Goal: Transaction & Acquisition: Obtain resource

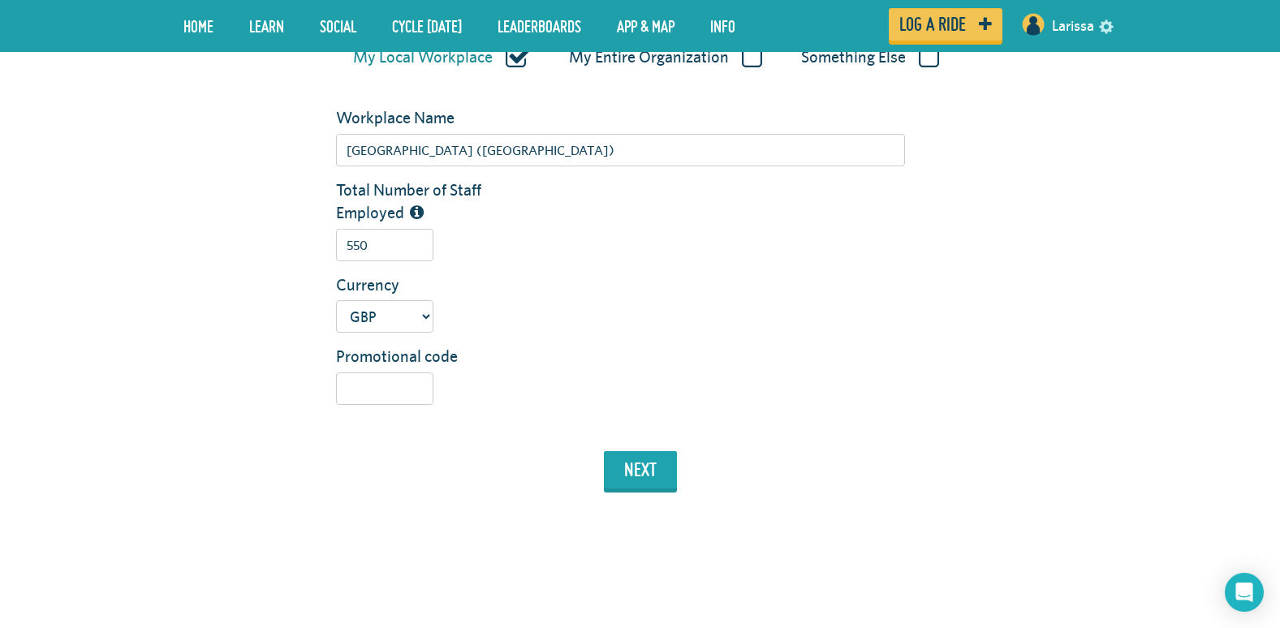
scroll to position [406, 0]
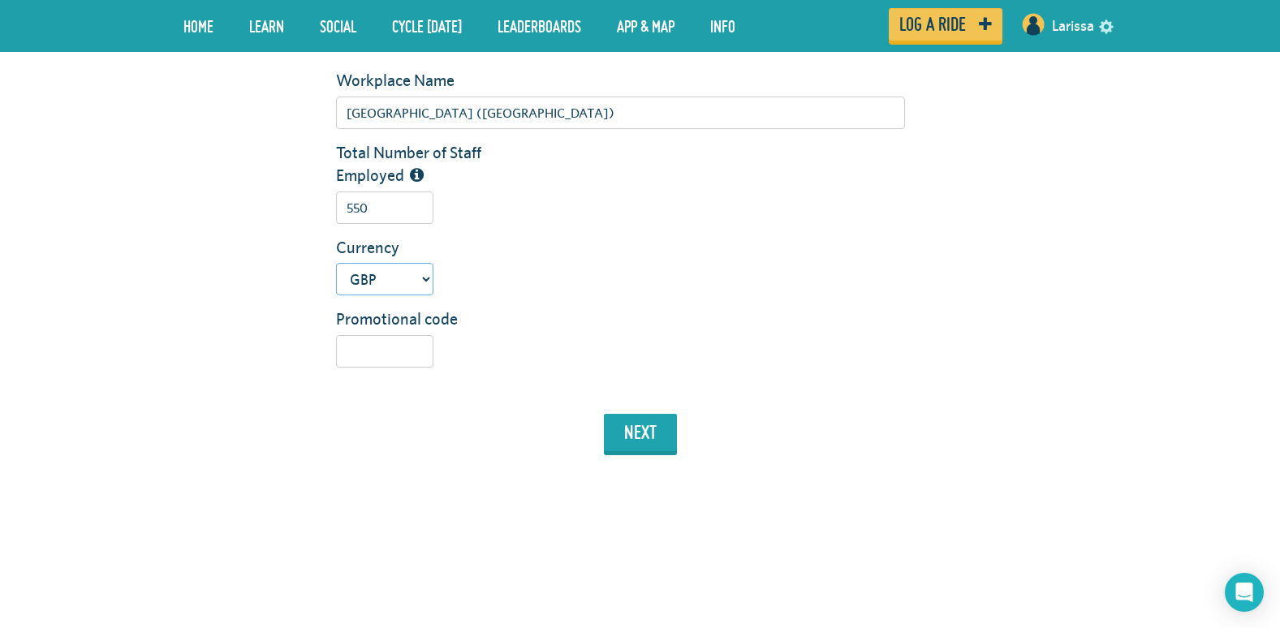
click at [402, 287] on select "USD GBP AUD NZD EUR CAD" at bounding box center [384, 279] width 97 height 32
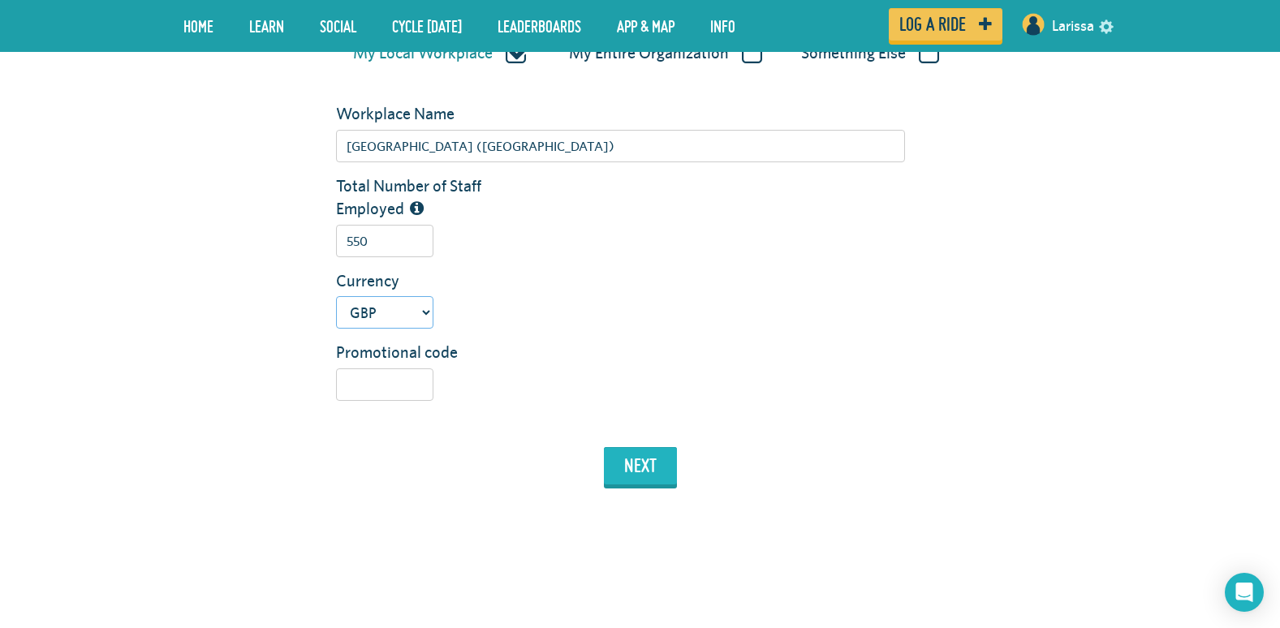
scroll to position [487, 0]
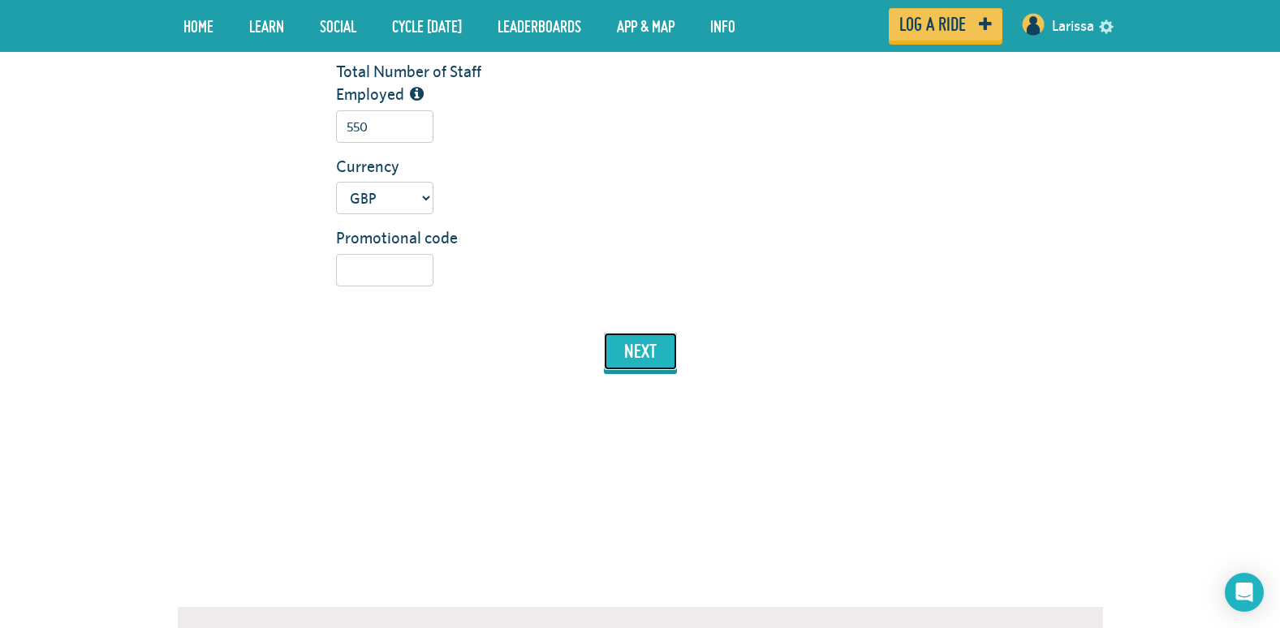
click at [636, 351] on button "next" at bounding box center [640, 351] width 73 height 37
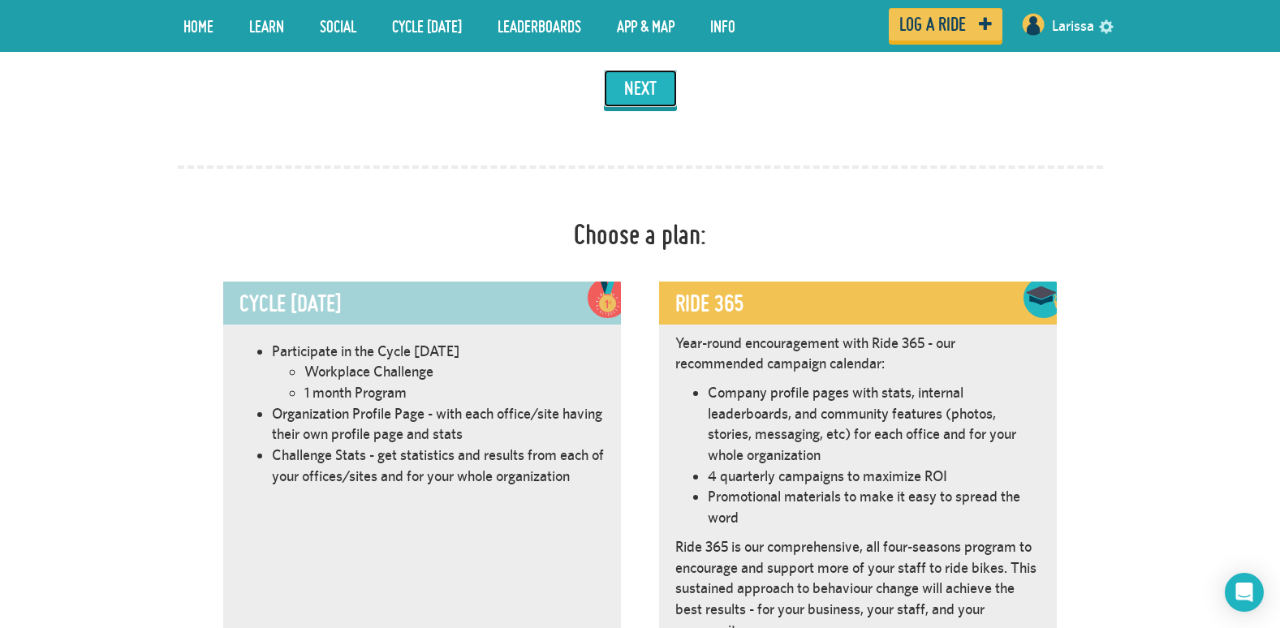
scroll to position [916, 0]
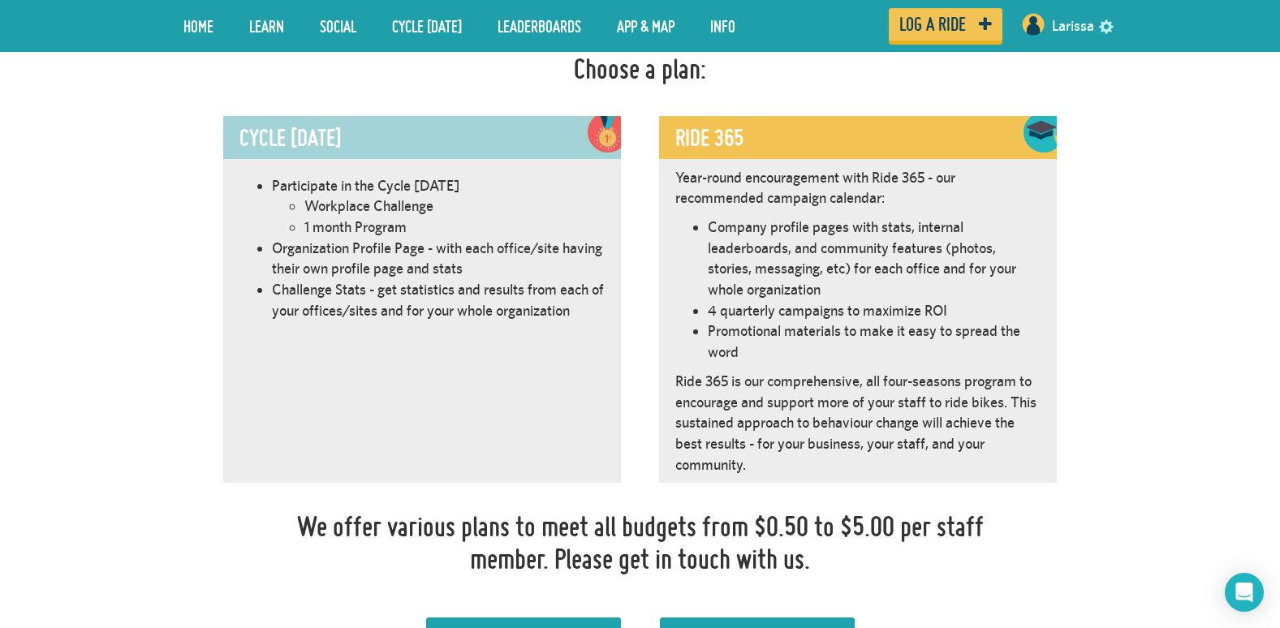
click at [438, 205] on li "Workplace Challenge" at bounding box center [454, 206] width 300 height 21
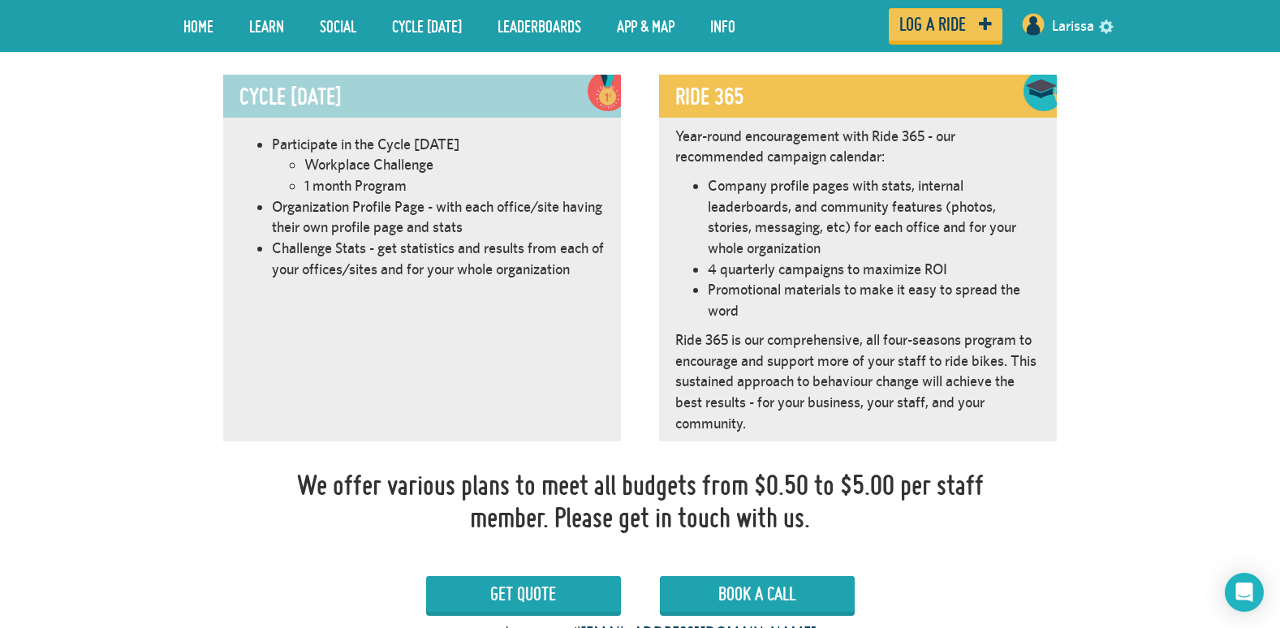
scroll to position [997, 0]
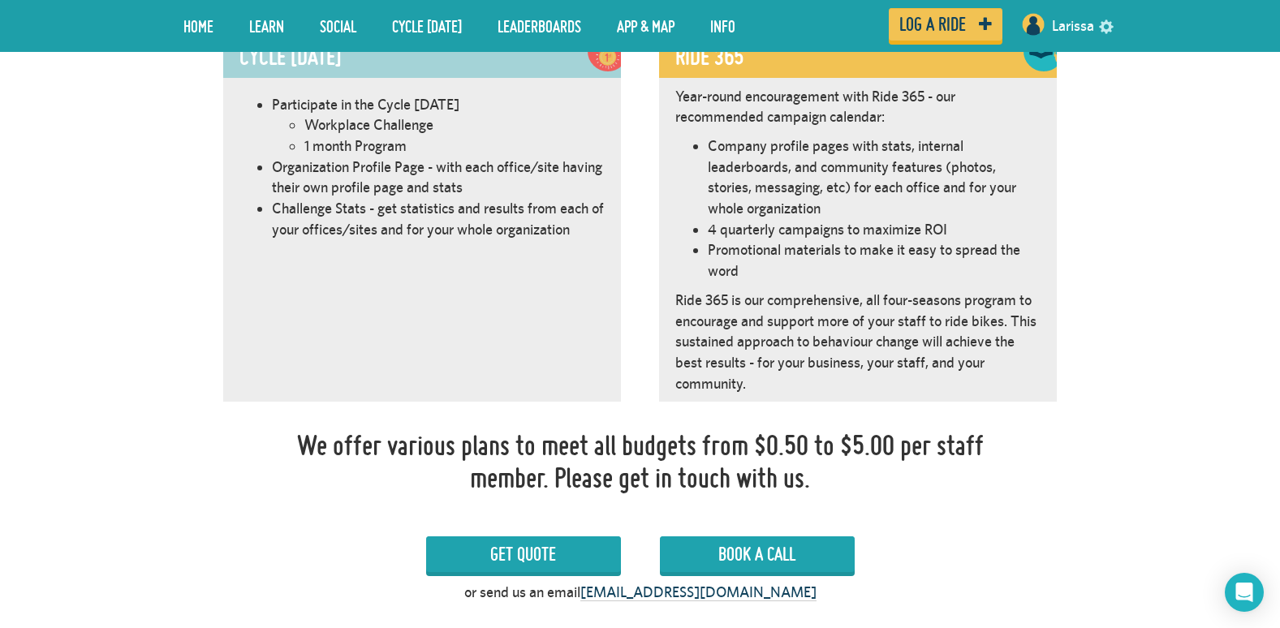
drag, startPoint x: 579, startPoint y: 444, endPoint x: 926, endPoint y: 479, distance: 349.2
click at [926, 479] on div "We offer various plans to meet all budgets from $0.50 to $5.00 per staff member…" at bounding box center [640, 461] width 701 height 64
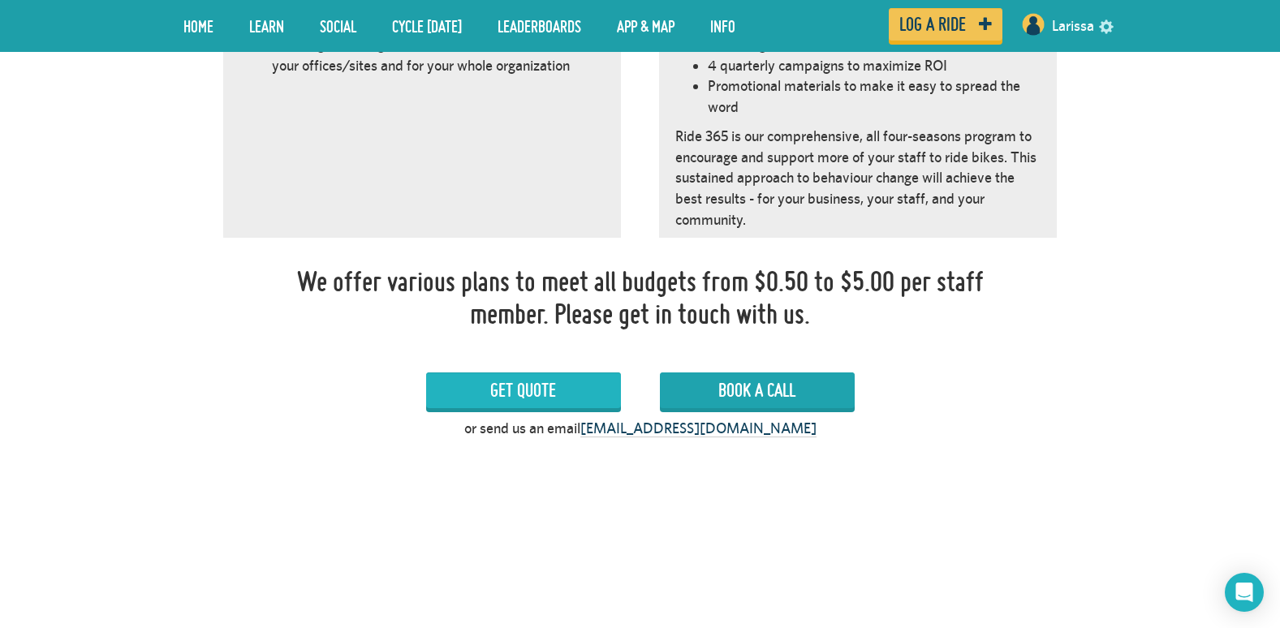
scroll to position [1159, 0]
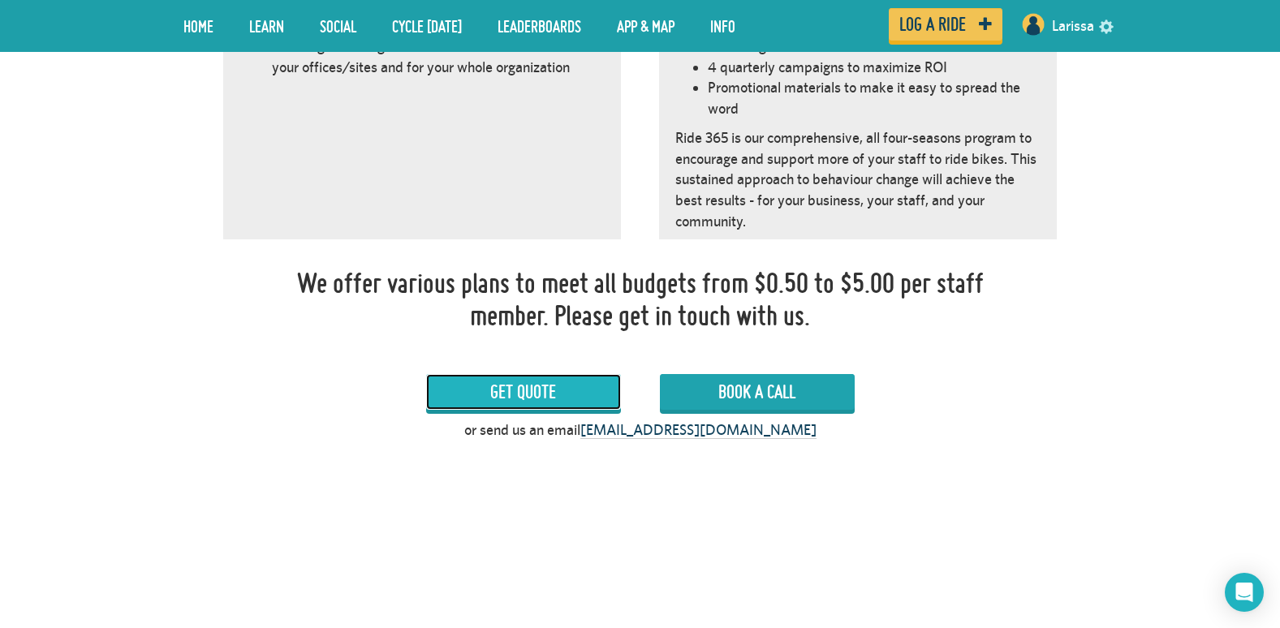
click at [541, 387] on link "Get Quote" at bounding box center [523, 392] width 195 height 36
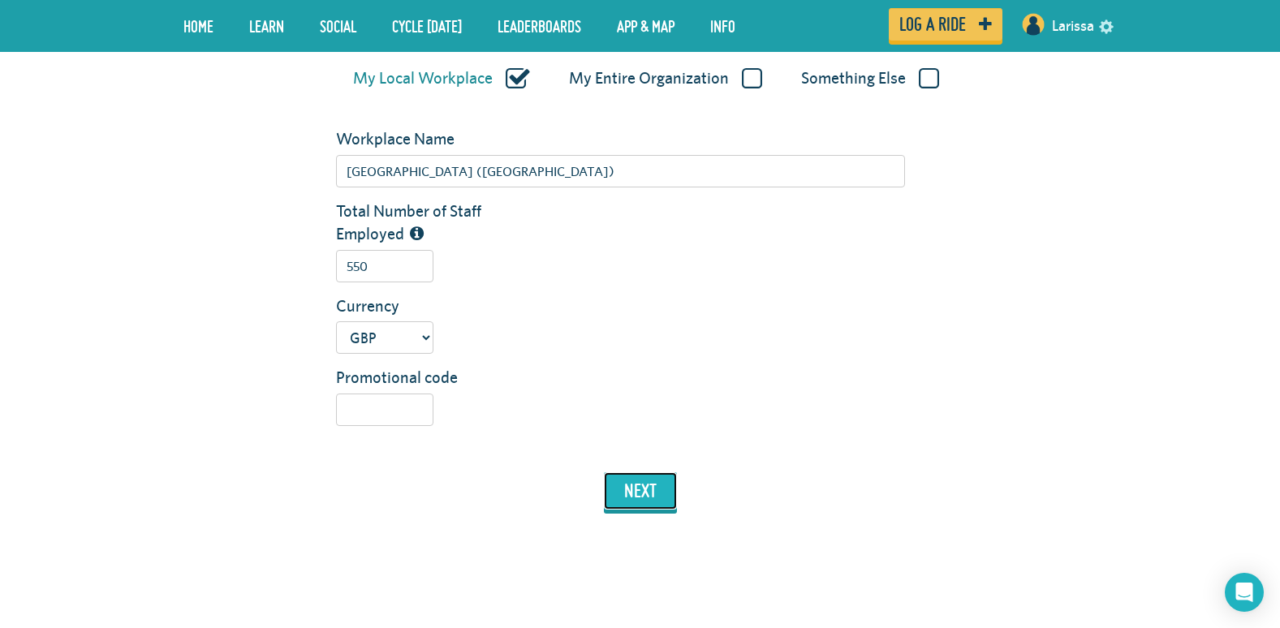
click at [630, 492] on button "next" at bounding box center [640, 490] width 73 height 37
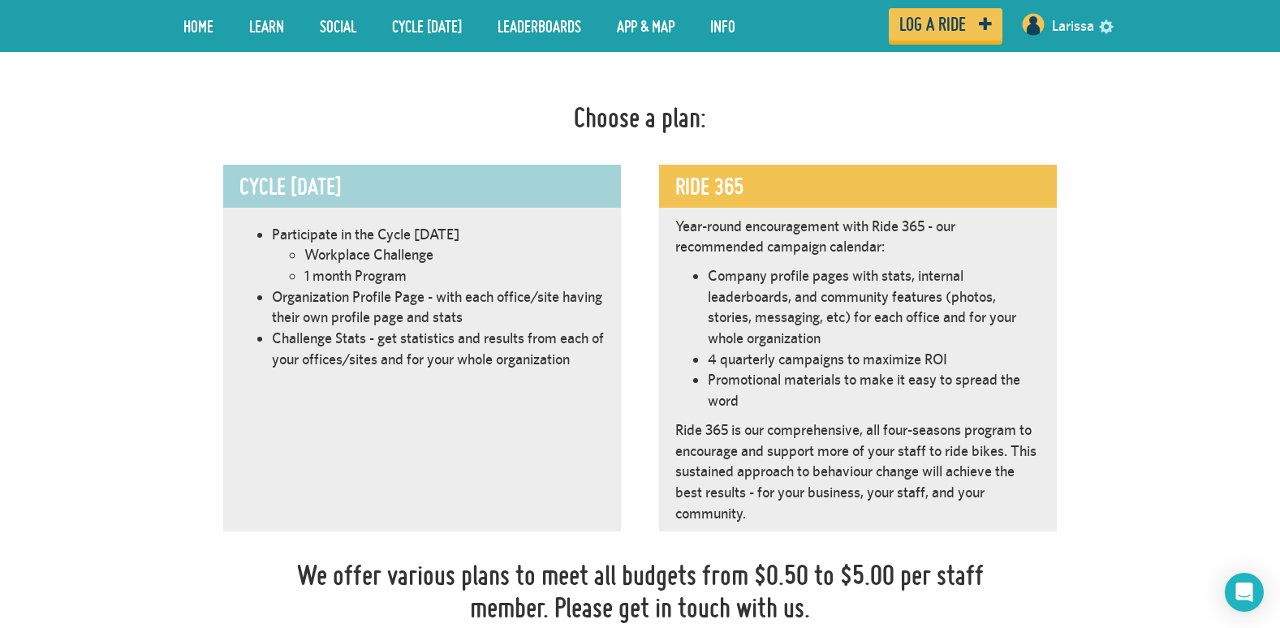
scroll to position [916, 0]
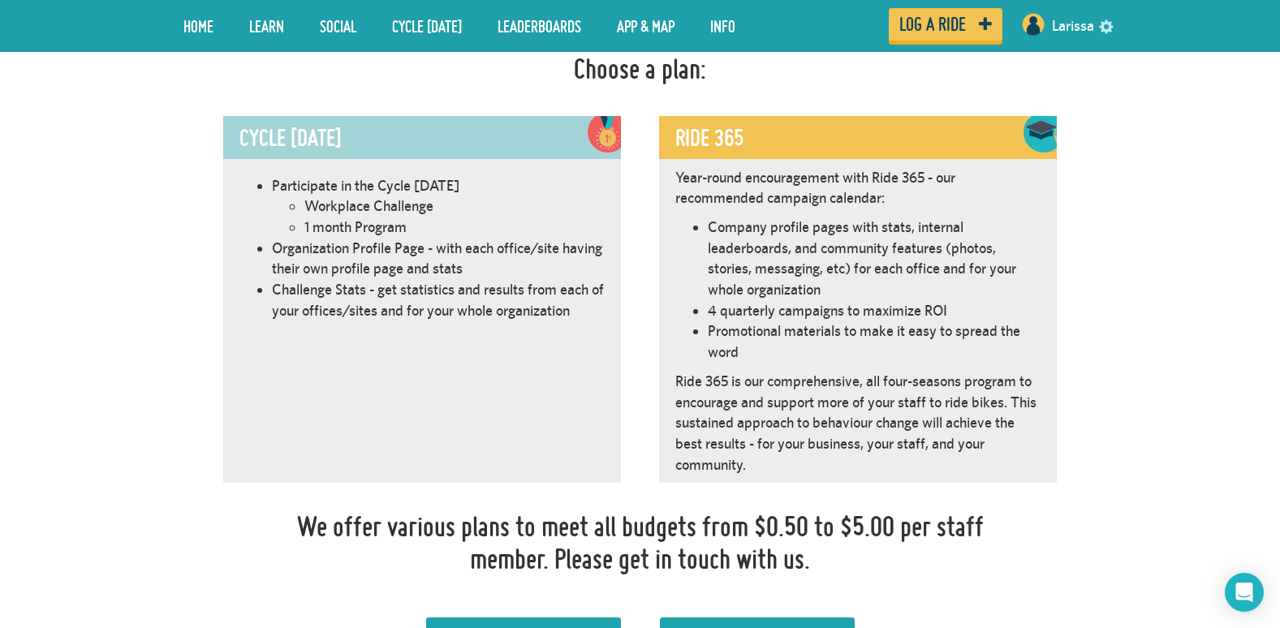
click at [500, 316] on li "Challenge Stats - get statistics and results from each of your offices/sites an…" at bounding box center [438, 299] width 333 height 41
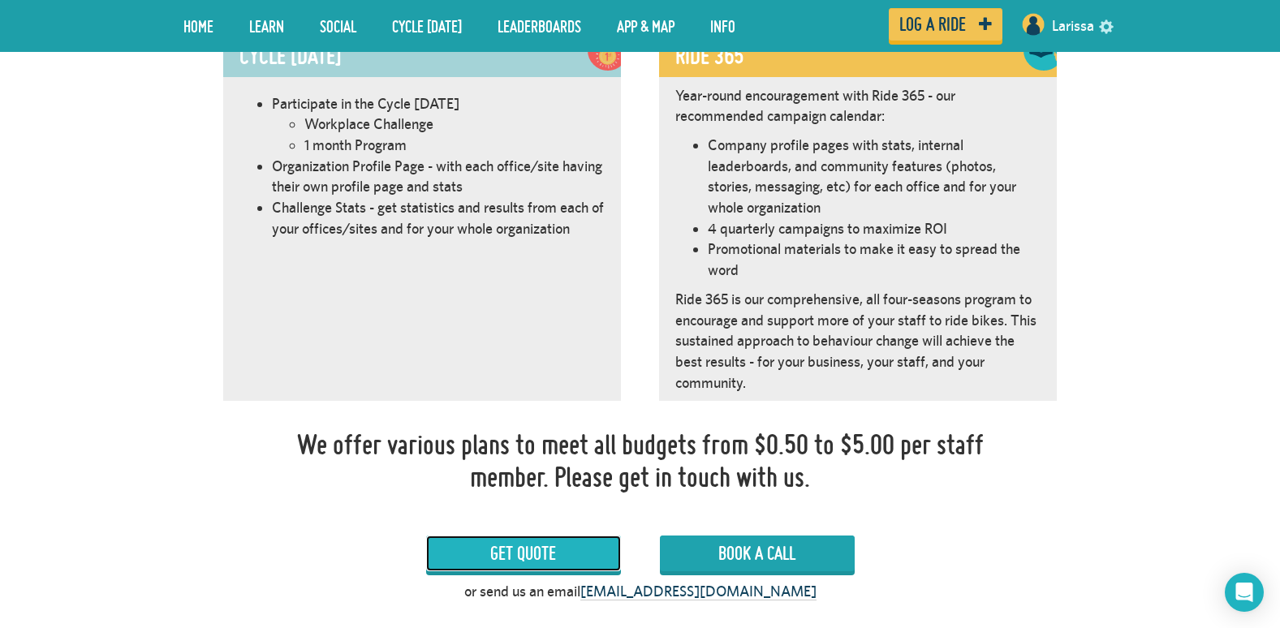
scroll to position [997, 0]
click at [477, 546] on link "Get Quote" at bounding box center [523, 555] width 195 height 36
